Goal: Transaction & Acquisition: Purchase product/service

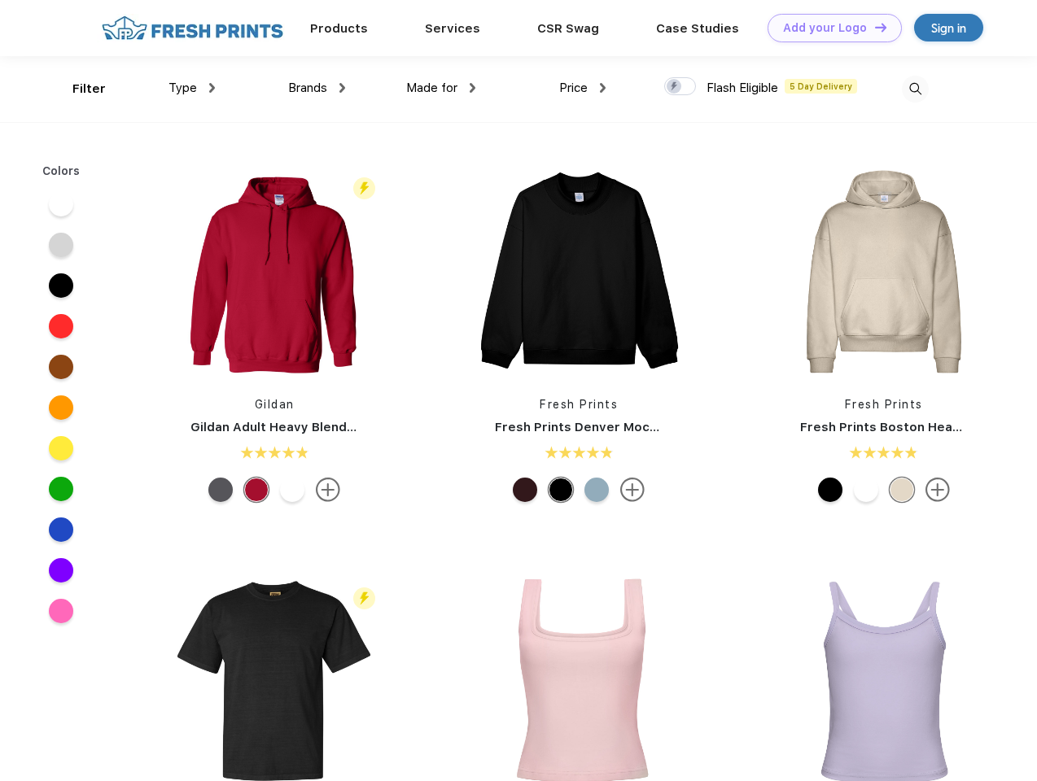
click at [828, 28] on link "Add your Logo Design Tool" at bounding box center [834, 28] width 134 height 28
click at [0, 0] on div "Design Tool" at bounding box center [0, 0] width 0 height 0
click at [873, 27] on link "Add your Logo Design Tool" at bounding box center [834, 28] width 134 height 28
click at [78, 89] on div "Filter" at bounding box center [88, 89] width 33 height 19
click at [192, 88] on span "Type" at bounding box center [182, 88] width 28 height 15
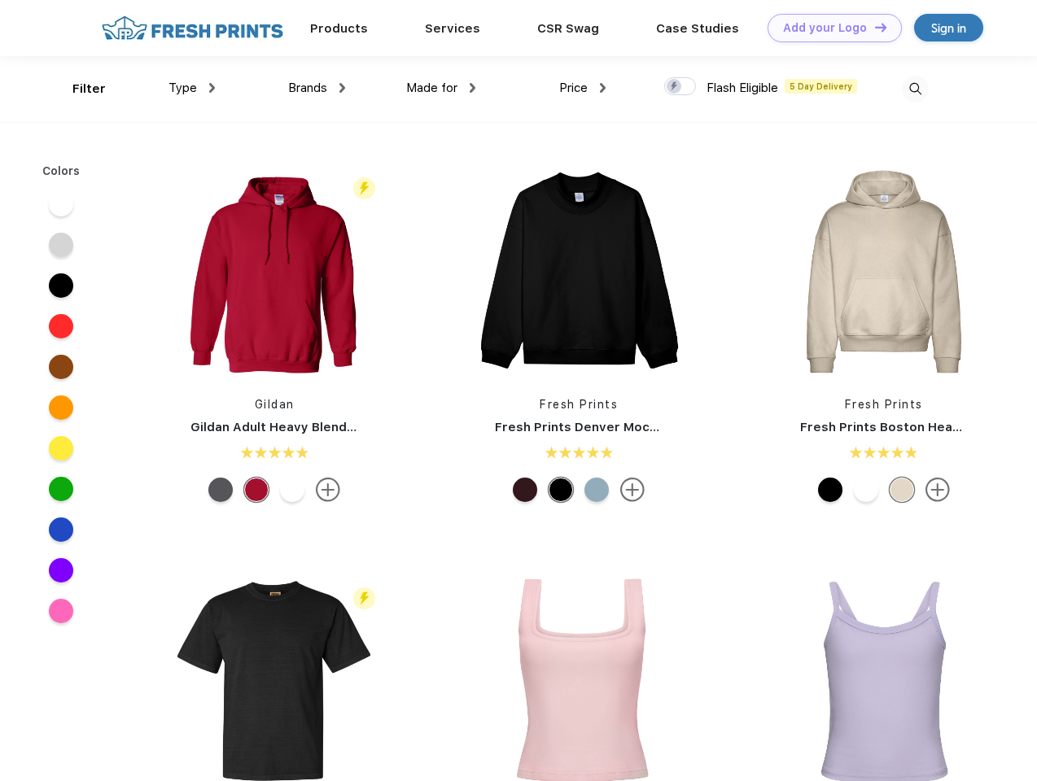
click at [317, 88] on span "Brands" at bounding box center [307, 88] width 39 height 15
click at [441, 88] on span "Made for" at bounding box center [431, 88] width 51 height 15
click at [583, 88] on span "Price" at bounding box center [573, 88] width 28 height 15
click at [680, 87] on div at bounding box center [680, 86] width 32 height 18
click at [675, 87] on input "checkbox" at bounding box center [669, 81] width 11 height 11
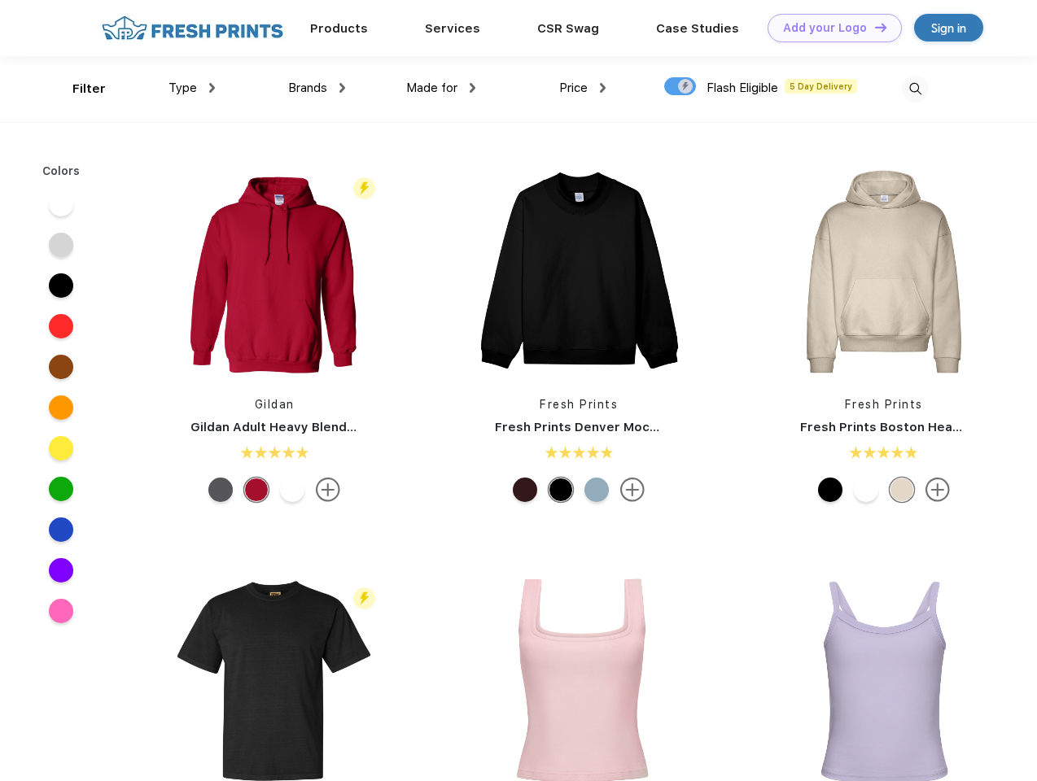
click at [915, 89] on img at bounding box center [915, 89] width 27 height 27
